Goal: Information Seeking & Learning: Check status

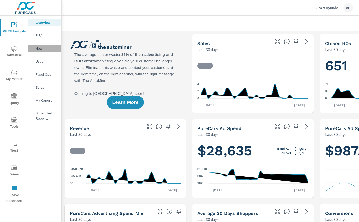
click at [42, 52] on div "New" at bounding box center [44, 49] width 33 height 8
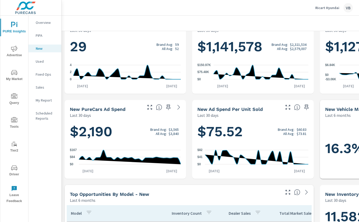
scroll to position [64, 0]
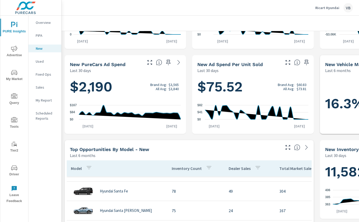
scroll to position [140, 0]
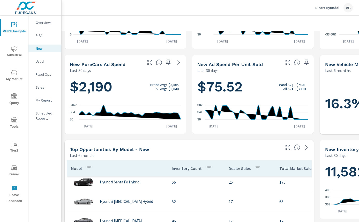
click at [94, 128] on p "[DATE]" at bounding box center [88, 125] width 18 height 5
click at [40, 101] on p "My Report" at bounding box center [46, 100] width 21 height 5
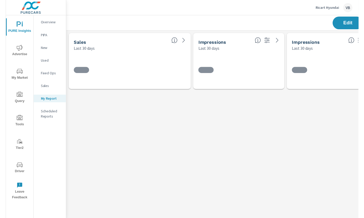
scroll to position [70, 391]
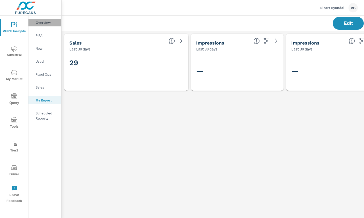
click at [38, 23] on p "Overview" at bounding box center [46, 22] width 21 height 5
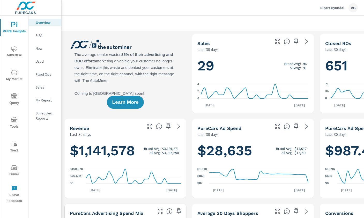
click at [12, 53] on span "Advertise" at bounding box center [14, 52] width 25 height 13
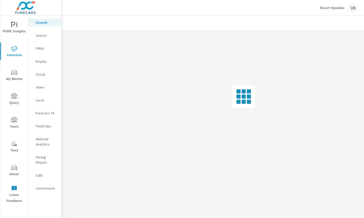
click at [42, 114] on p "PureCars TV" at bounding box center [46, 112] width 21 height 5
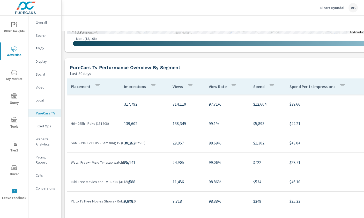
scroll to position [626, 0]
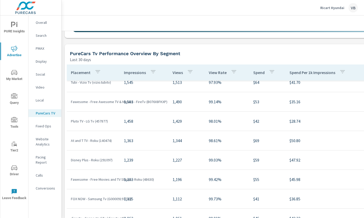
scroll to position [363, 0]
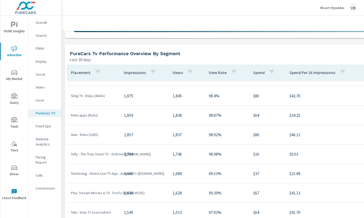
scroll to position [551, 0]
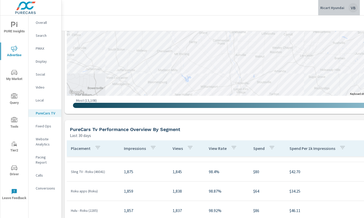
click at [354, 6] on div "VB" at bounding box center [353, 7] width 9 height 9
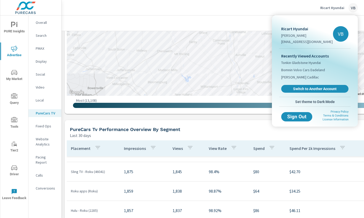
click at [324, 6] on div at bounding box center [182, 109] width 364 height 218
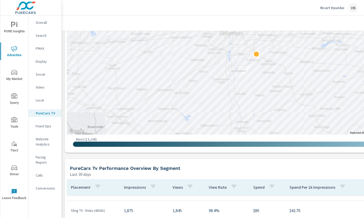
scroll to position [510, 0]
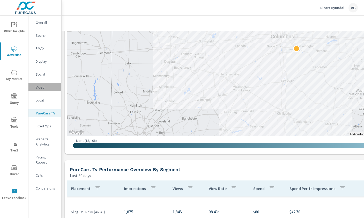
click at [41, 89] on p "Video" at bounding box center [46, 87] width 21 height 5
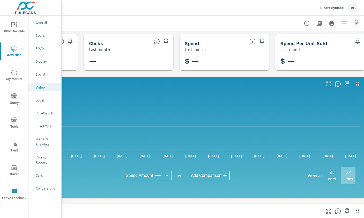
scroll to position [0, 84]
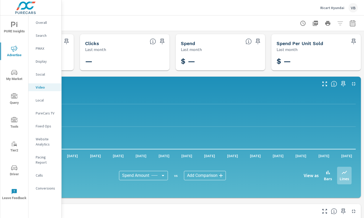
click at [300, 22] on icon "button" at bounding box center [303, 23] width 6 height 6
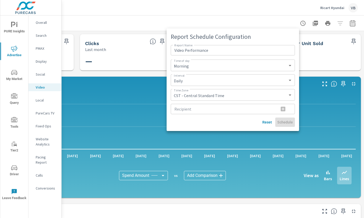
click at [310, 23] on div at bounding box center [182, 109] width 364 height 218
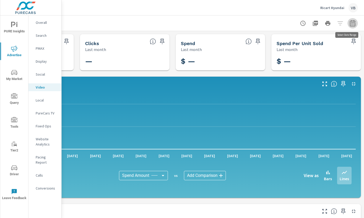
click at [350, 23] on icon "button" at bounding box center [353, 23] width 6 height 6
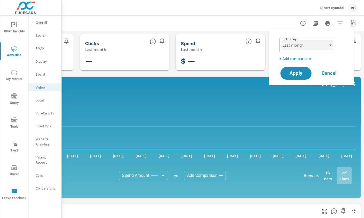
click at [327, 43] on select "Custom [DATE] Last week Last 7 days Last 14 days Last 30 days Last 45 days Last…" at bounding box center [308, 45] width 52 height 10
click at [282, 40] on select "Custom [DATE] Last week Last 7 days Last 14 days Last 30 days Last 45 days Last…" at bounding box center [308, 45] width 52 height 10
select select "custom"
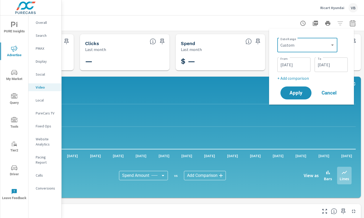
click at [292, 63] on input "[DATE]" at bounding box center [293, 65] width 29 height 10
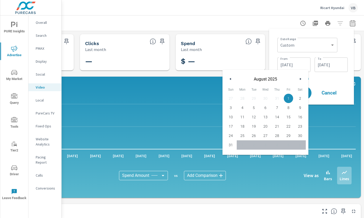
click at [230, 80] on icon "button" at bounding box center [229, 79] width 3 height 2
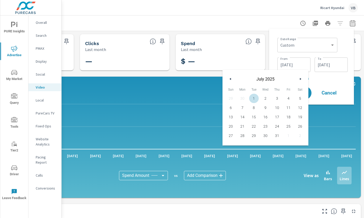
click at [253, 100] on span "1" at bounding box center [254, 98] width 12 height 7
type input "[DATE]"
click at [332, 69] on input "[DATE]" at bounding box center [331, 65] width 29 height 10
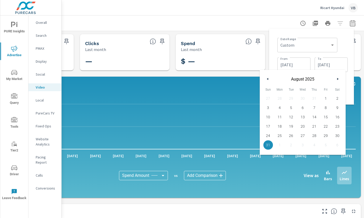
click at [270, 80] on button "button" at bounding box center [268, 79] width 6 height 6
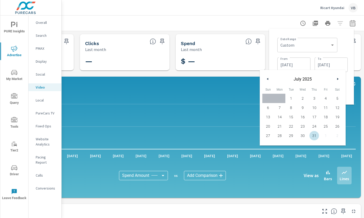
click at [315, 135] on span "31" at bounding box center [314, 135] width 12 height 7
type input "[DATE]"
click at [313, 136] on span "31" at bounding box center [314, 135] width 12 height 7
click at [351, 83] on div "Date Range Custom [DATE] Last week Last 7 days Last 14 days Last 30 days Last 4…" at bounding box center [311, 66] width 85 height 76
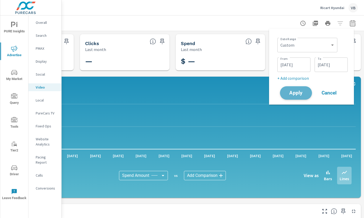
click at [302, 88] on button "Apply" at bounding box center [296, 92] width 32 height 13
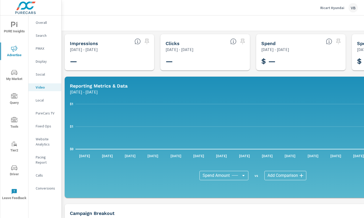
click at [38, 113] on p "PureCars TV" at bounding box center [46, 112] width 21 height 5
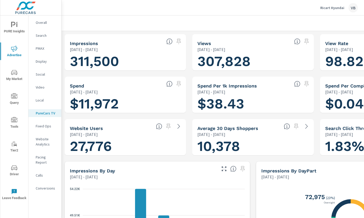
scroll to position [349, 0]
click at [14, 22] on icon "nav menu" at bounding box center [13, 24] width 4 height 5
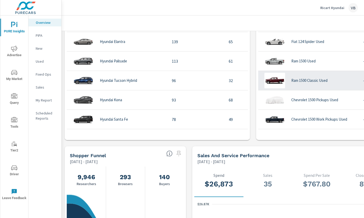
scroll to position [398, 0]
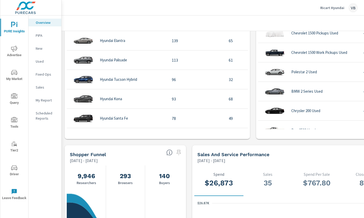
scroll to position [68, 0]
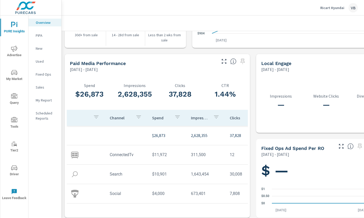
scroll to position [666, 0]
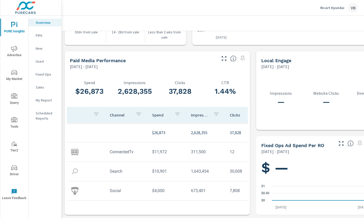
click at [81, 150] on td at bounding box center [86, 152] width 39 height 16
click at [73, 148] on img at bounding box center [75, 152] width 8 height 8
click at [113, 150] on td "ConnectedTv" at bounding box center [127, 151] width 42 height 13
click at [119, 148] on td "ConnectedTv" at bounding box center [127, 151] width 42 height 13
click at [161, 149] on td "$11,972" at bounding box center [167, 151] width 39 height 13
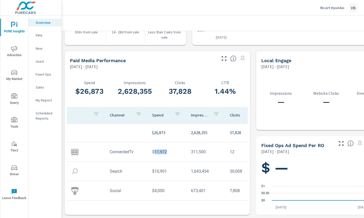
click at [161, 149] on td "$11,972" at bounding box center [167, 151] width 39 height 13
click at [43, 96] on div "My Report" at bounding box center [44, 100] width 33 height 8
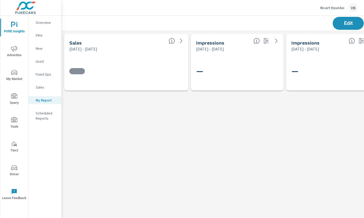
scroll to position [70, 391]
click at [337, 21] on button "Edit" at bounding box center [348, 23] width 32 height 13
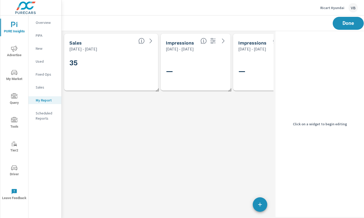
click at [188, 66] on div "—" at bounding box center [200, 71] width 68 height 13
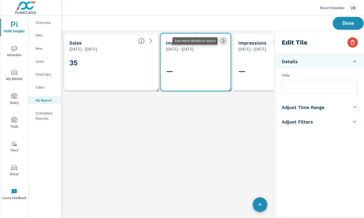
click at [222, 42] on icon at bounding box center [223, 41] width 6 height 6
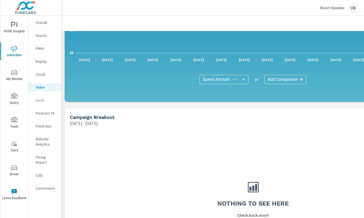
scroll to position [157, 0]
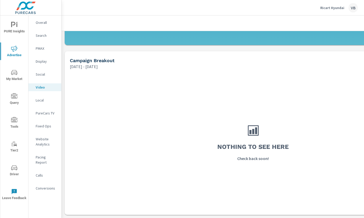
click at [46, 109] on nav "Overall Search PMAX Display Social Video Local PureCars TV Fixed Ops Website An…" at bounding box center [44, 108] width 33 height 184
click at [44, 111] on p "PureCars TV" at bounding box center [46, 112] width 21 height 5
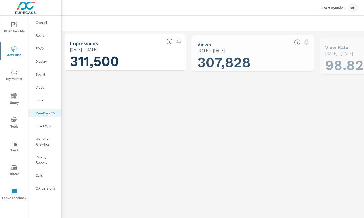
scroll to position [349, 0]
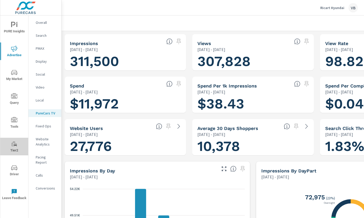
click at [18, 151] on span "Tier2" at bounding box center [14, 147] width 25 height 13
click at [35, 21] on div "Overall" at bounding box center [44, 23] width 33 height 8
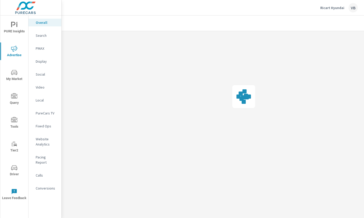
click at [41, 112] on p "PureCars TV" at bounding box center [46, 112] width 21 height 5
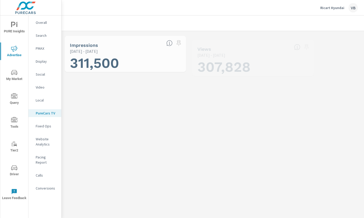
scroll to position [349, 0]
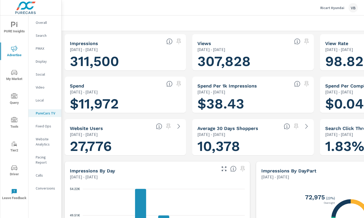
click at [138, 60] on h1 "311,500" at bounding box center [125, 62] width 111 height 18
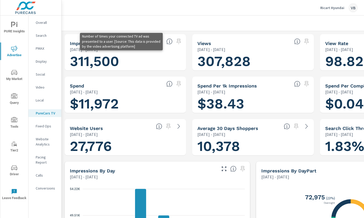
click at [170, 41] on icon at bounding box center [169, 41] width 6 height 6
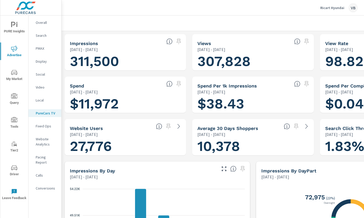
click at [336, 11] on div "Ricart Hyundai VB" at bounding box center [339, 7] width 38 height 9
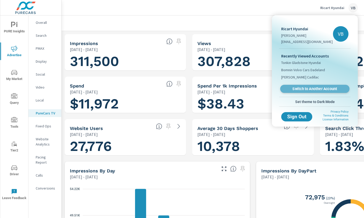
click at [329, 91] on link "Switch to Another Account" at bounding box center [314, 89] width 69 height 8
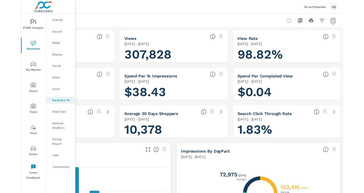
scroll to position [0, 84]
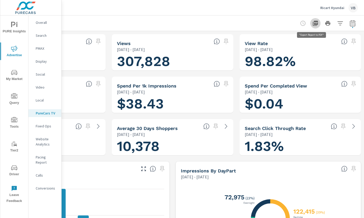
click at [313, 21] on icon "button" at bounding box center [315, 23] width 5 height 5
